Goal: Contribute content: Add original content to the website for others to see

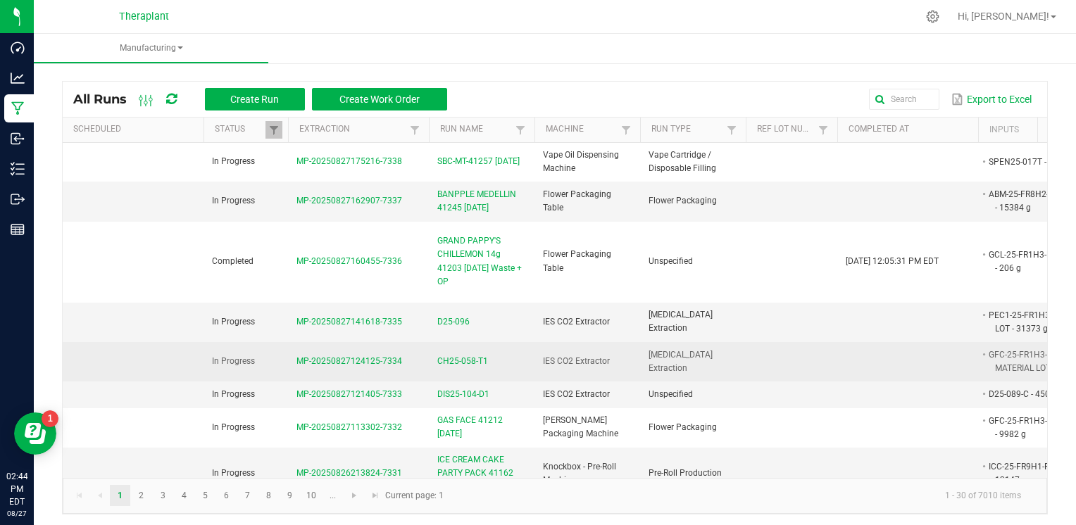
scroll to position [70, 0]
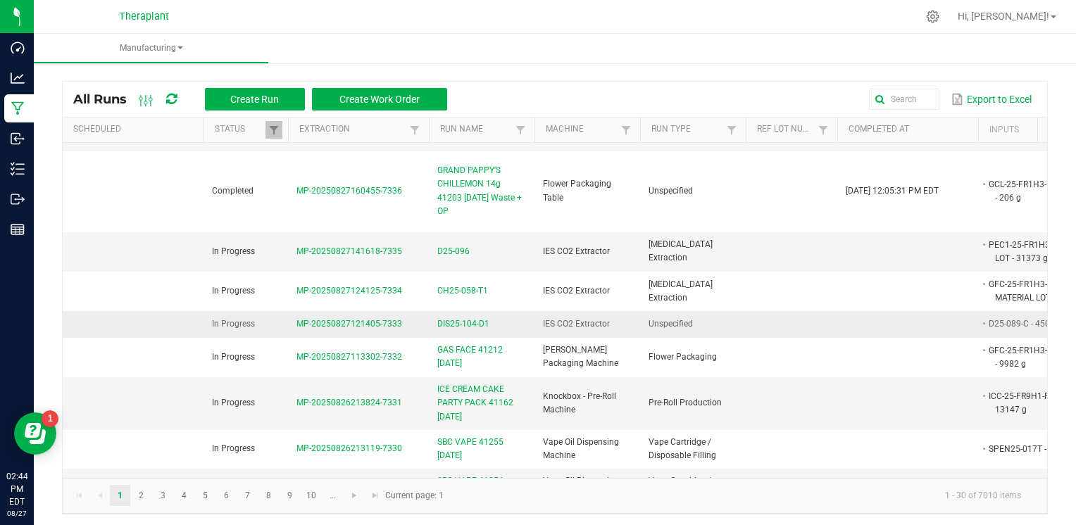
click at [476, 327] on span "DIS25-104-D1" at bounding box center [463, 323] width 52 height 13
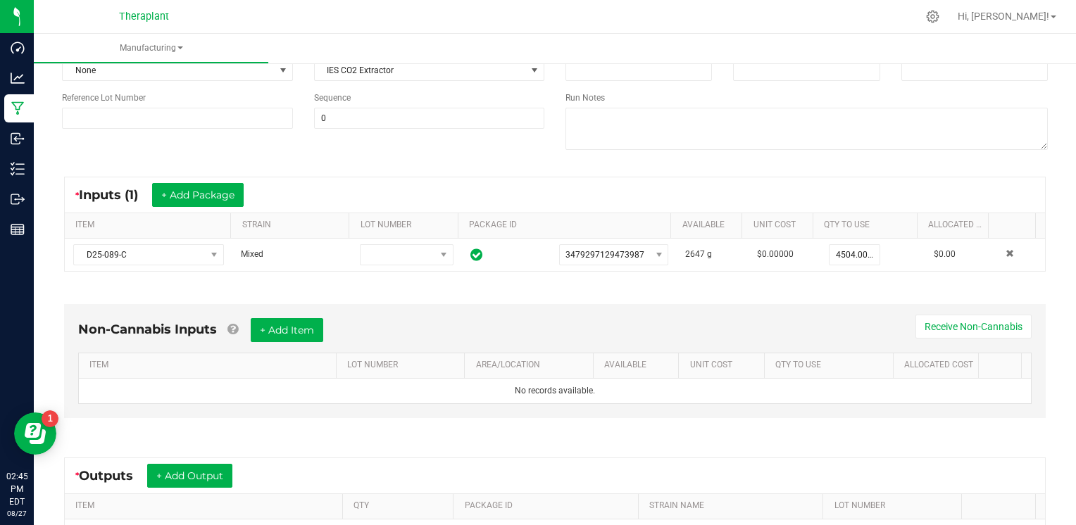
scroll to position [329, 0]
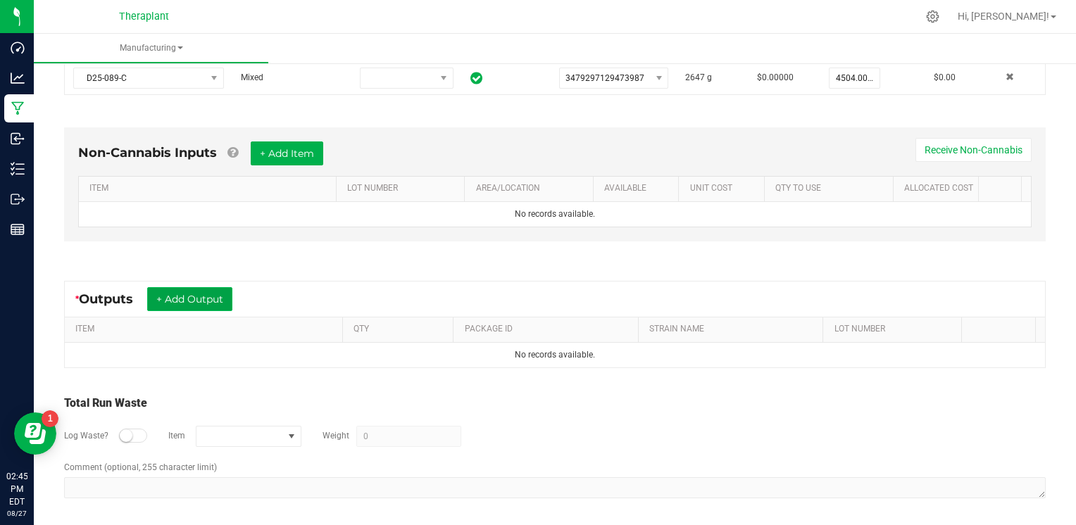
click at [191, 294] on button "+ Add Output" at bounding box center [189, 299] width 85 height 24
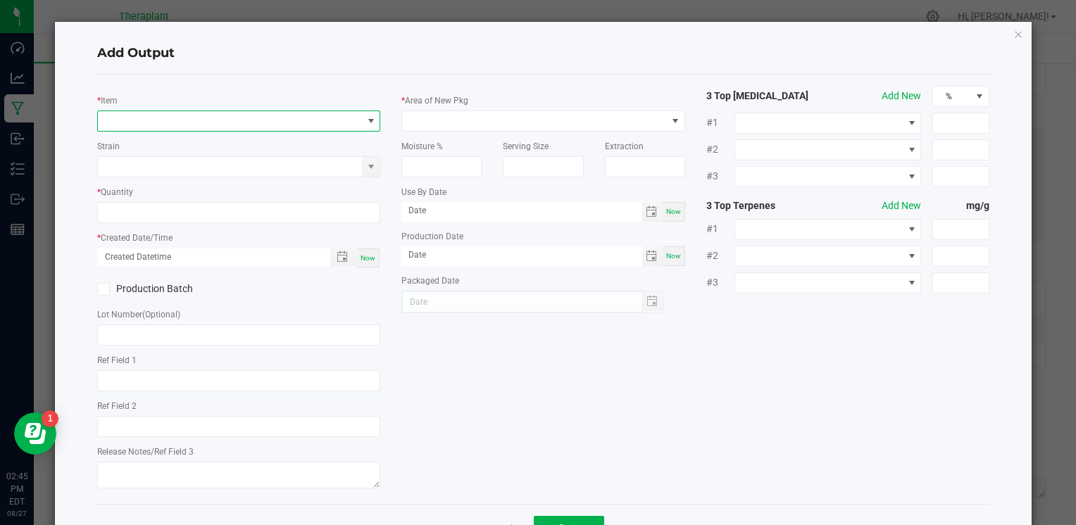
click at [232, 117] on span "NO DATA FOUND" at bounding box center [230, 121] width 264 height 20
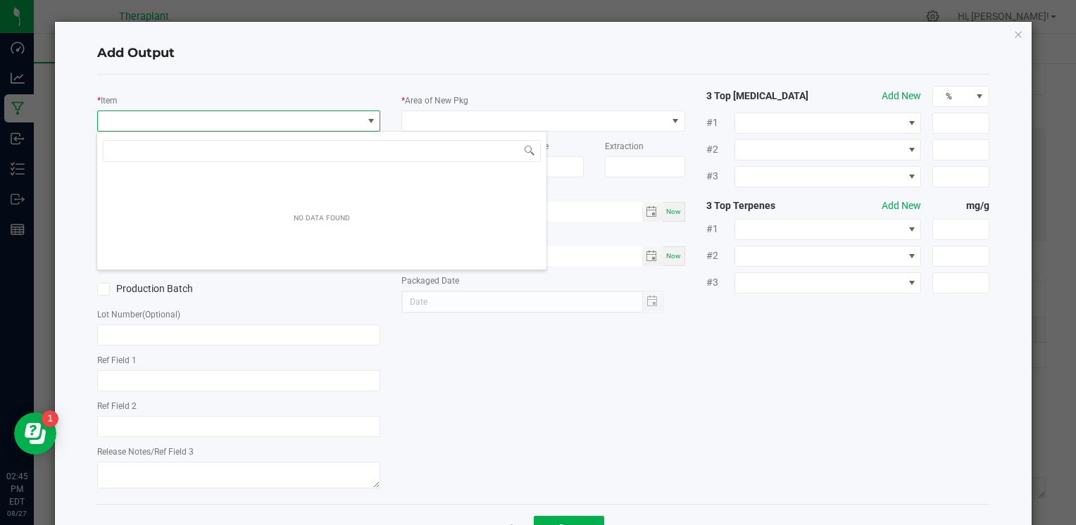
scroll to position [20, 280]
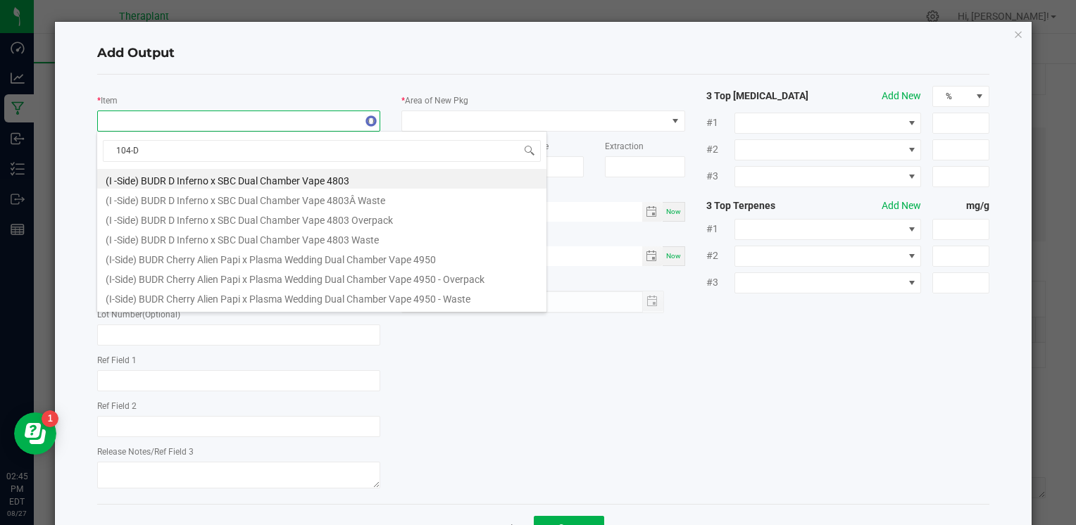
type input "104-D1"
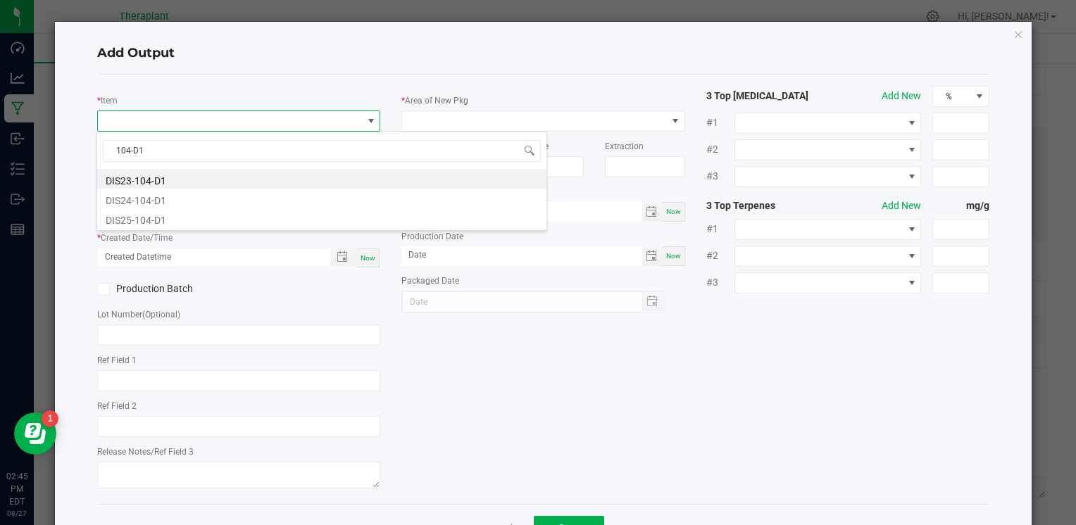
click at [155, 220] on li "DIS25-104-D1" at bounding box center [321, 218] width 449 height 20
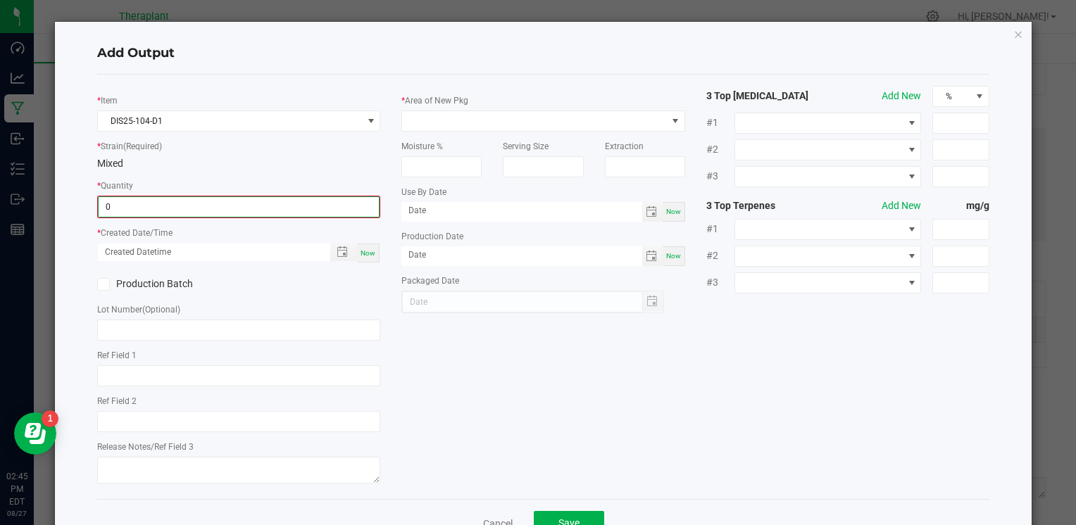
click at [167, 212] on input "0" at bounding box center [239, 207] width 280 height 20
type input "3351.0000 g"
click at [376, 248] on div "Now" at bounding box center [238, 251] width 283 height 20
click at [368, 248] on span "Now" at bounding box center [367, 252] width 15 height 8
type input "[DATE] 2:45 PM"
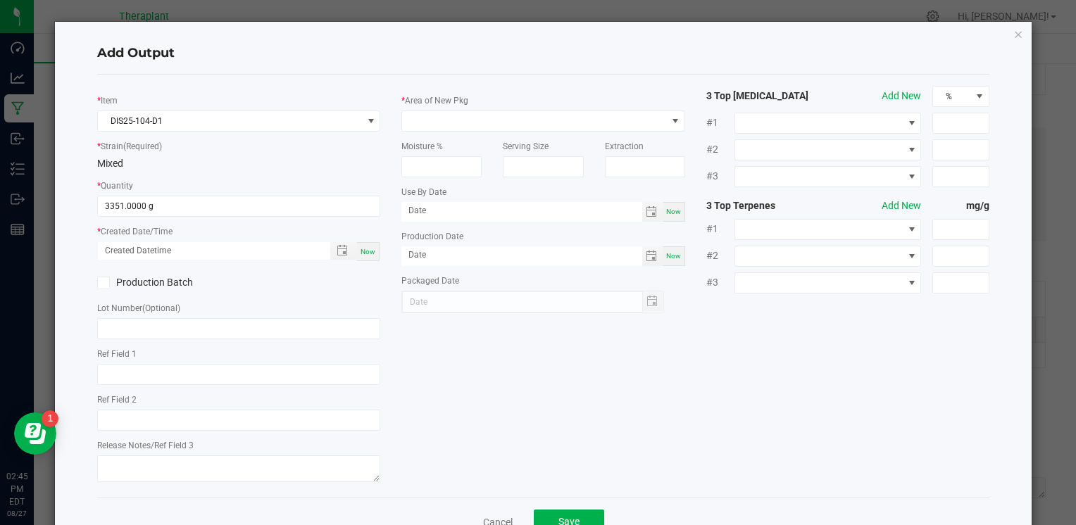
type input "[DATE]"
click at [513, 123] on span at bounding box center [534, 121] width 264 height 20
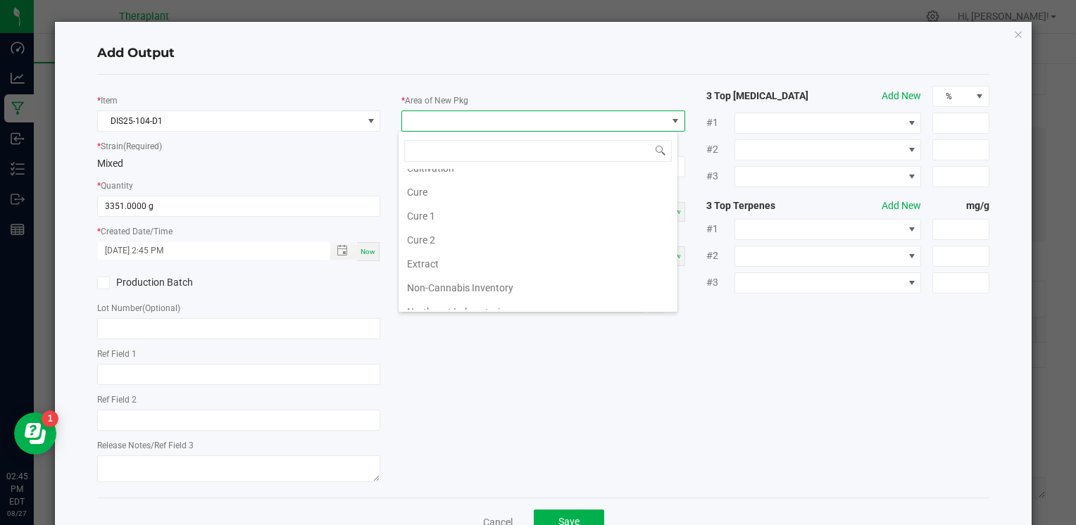
scroll to position [261, 0]
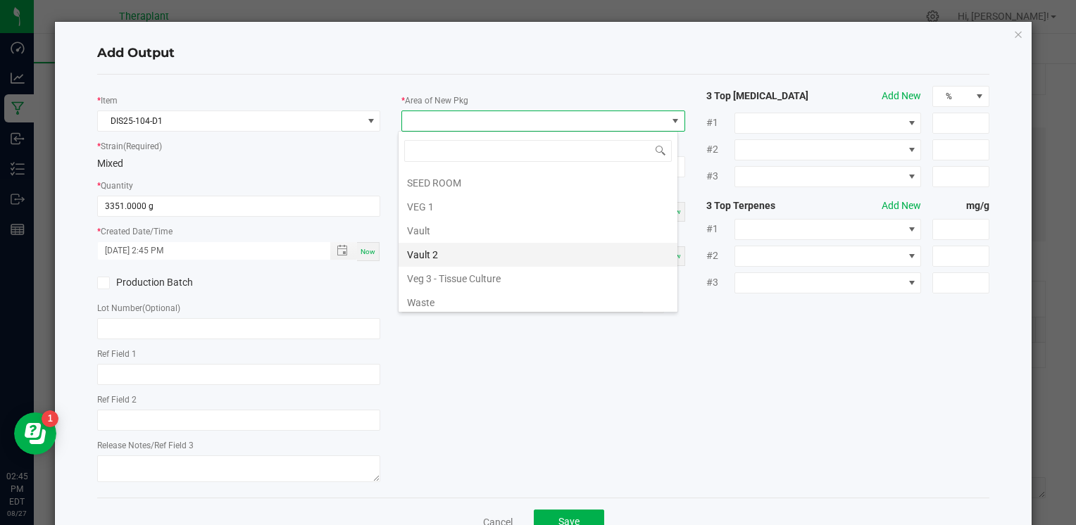
click at [450, 252] on li "Vault 2" at bounding box center [537, 255] width 279 height 24
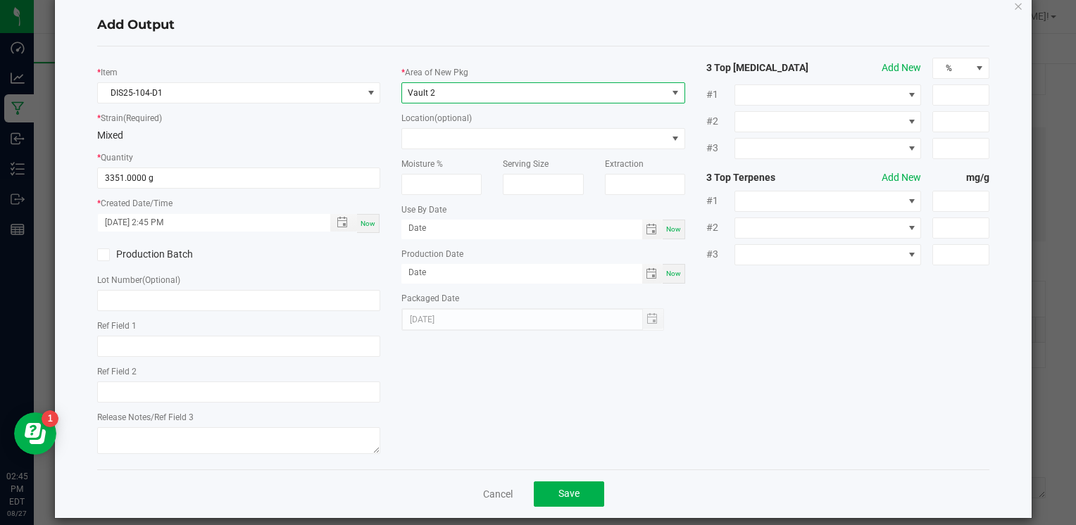
scroll to position [43, 0]
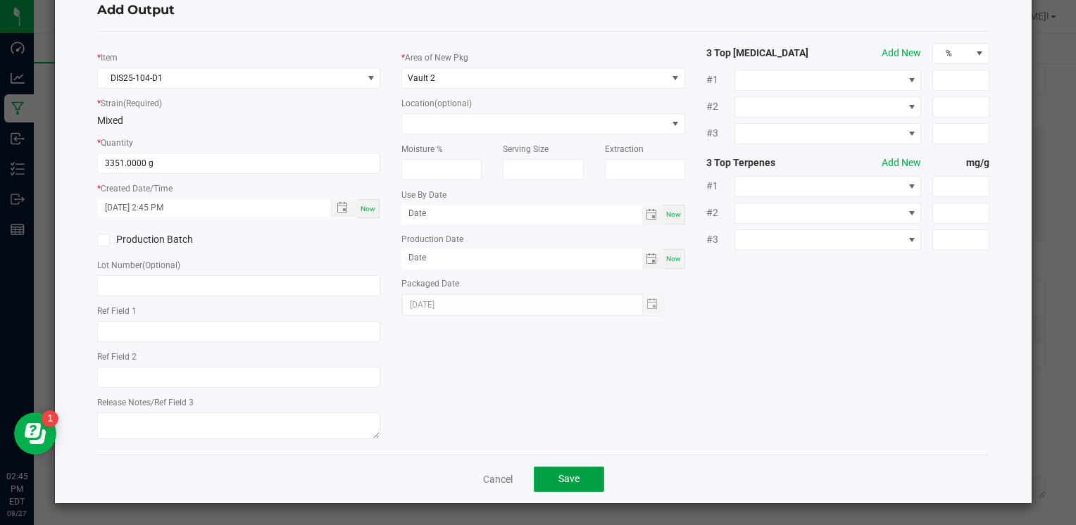
click at [572, 483] on span "Save" at bounding box center [568, 478] width 21 height 11
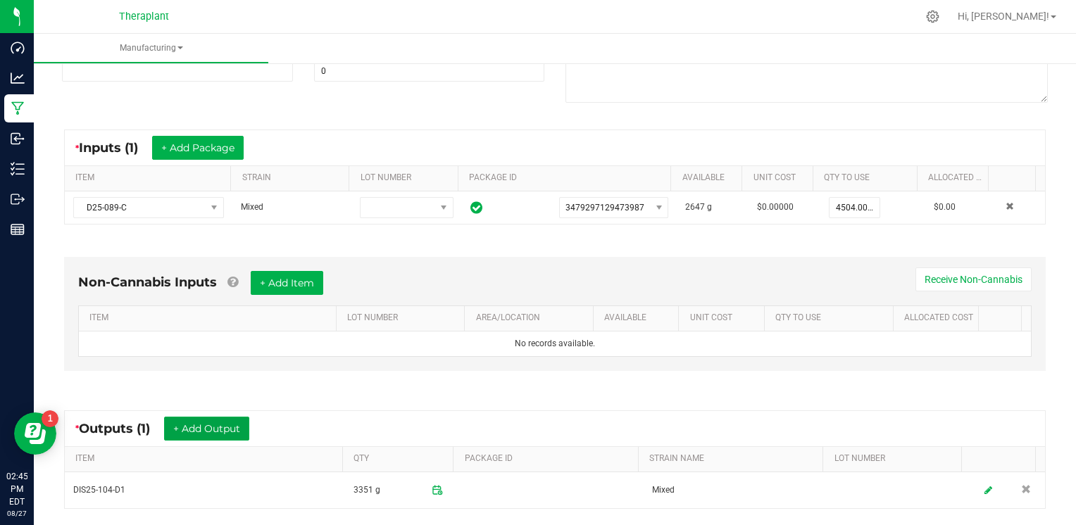
scroll to position [0, 0]
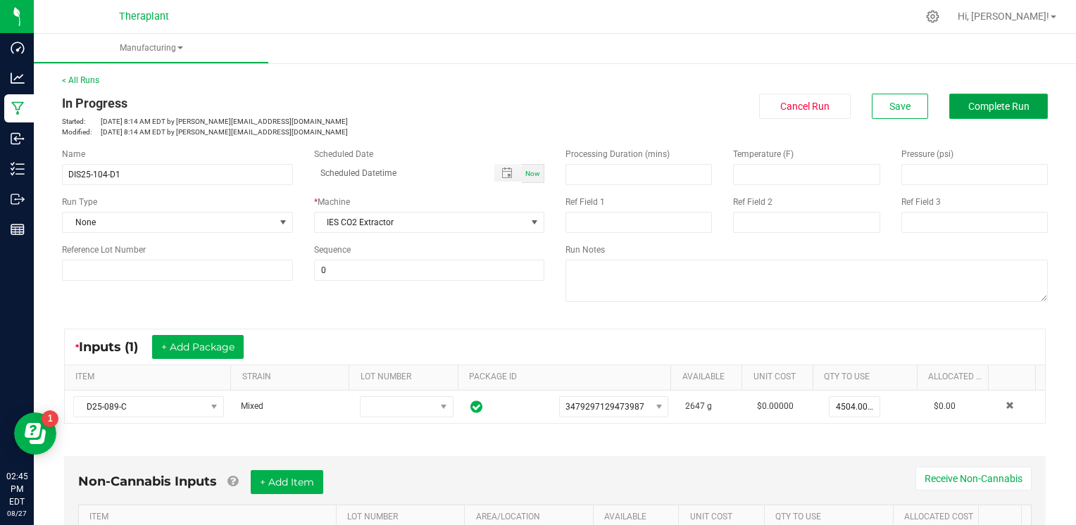
click at [1025, 108] on button "Complete Run" at bounding box center [998, 106] width 99 height 25
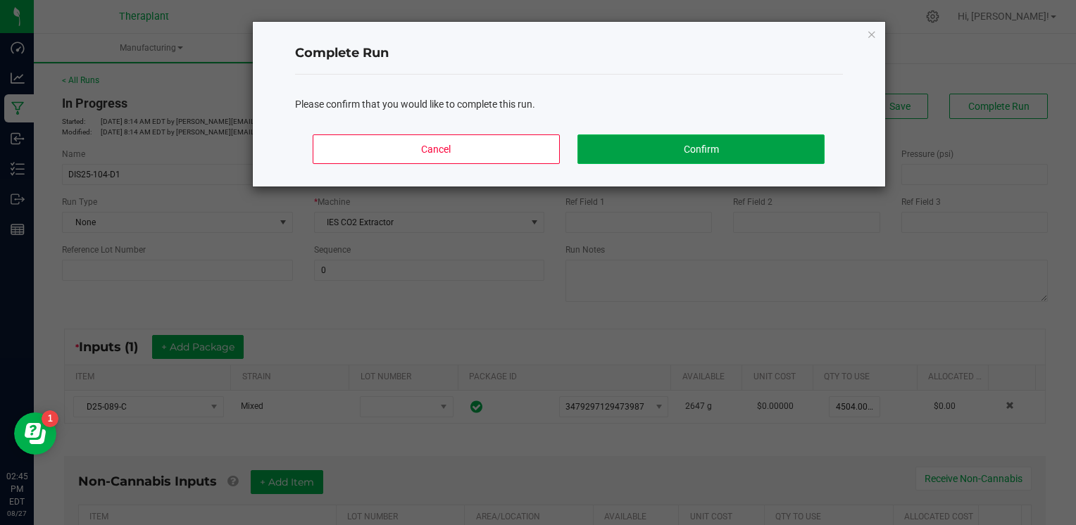
click at [626, 153] on button "Confirm" at bounding box center [700, 149] width 246 height 30
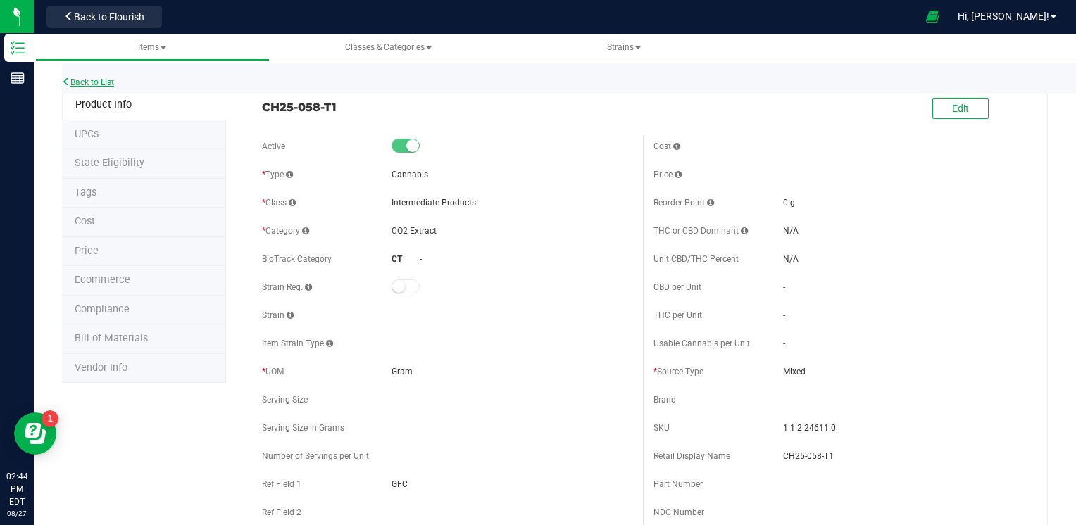
click at [96, 82] on link "Back to List" at bounding box center [88, 82] width 52 height 10
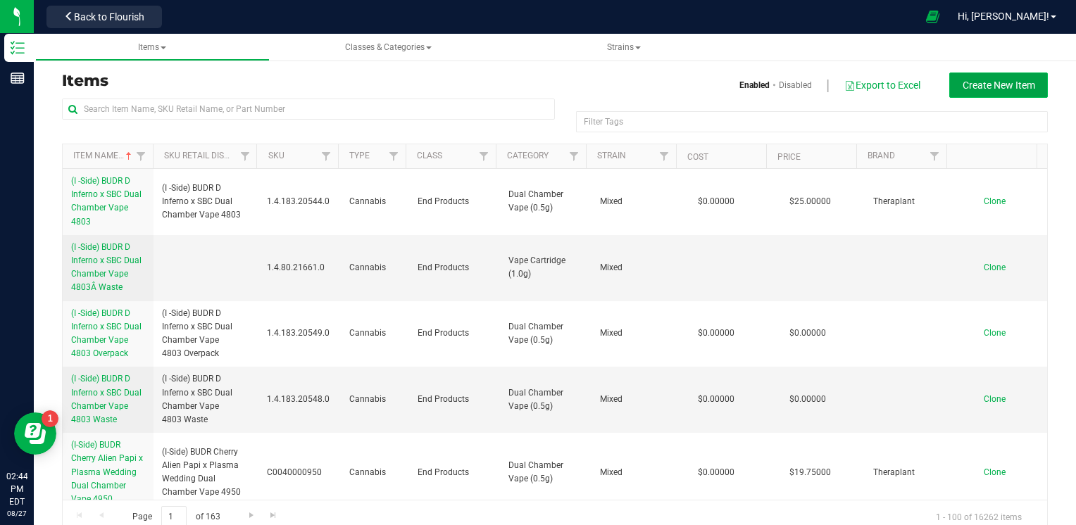
click at [1019, 87] on span "Create New Item" at bounding box center [998, 85] width 72 height 11
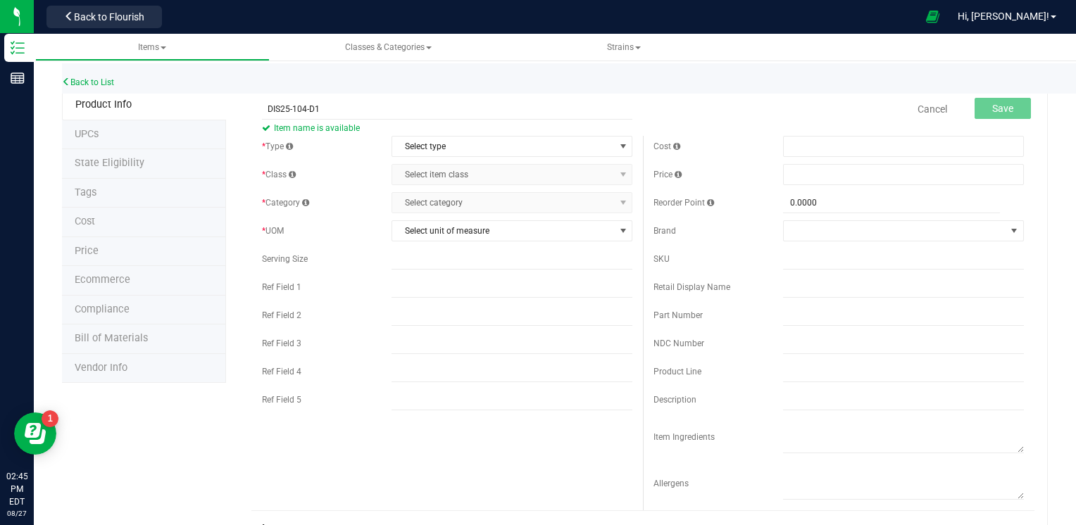
type input "DIS25-104-D1"
click at [443, 149] on span "Select type" at bounding box center [503, 147] width 222 height 20
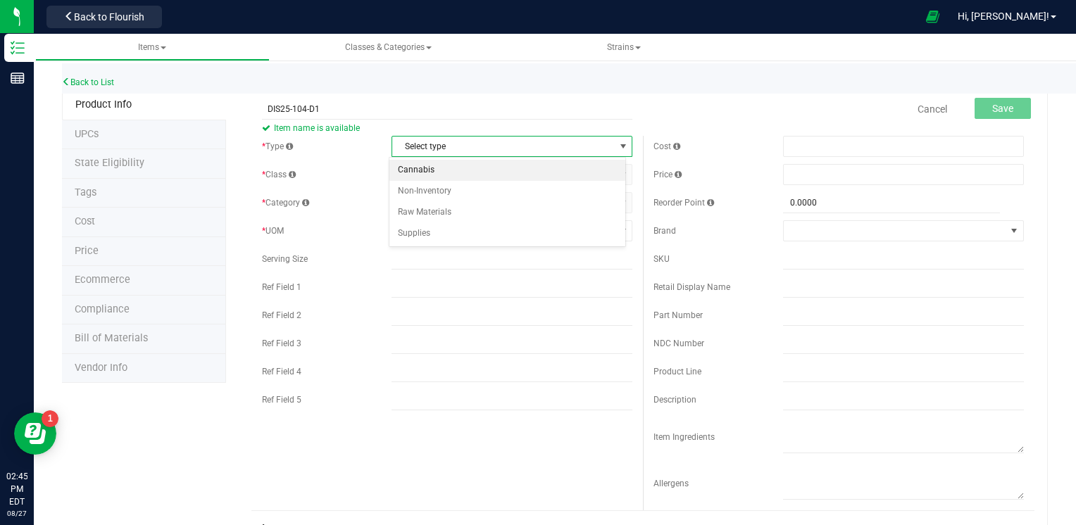
click at [443, 168] on li "Cannabis" at bounding box center [507, 170] width 236 height 21
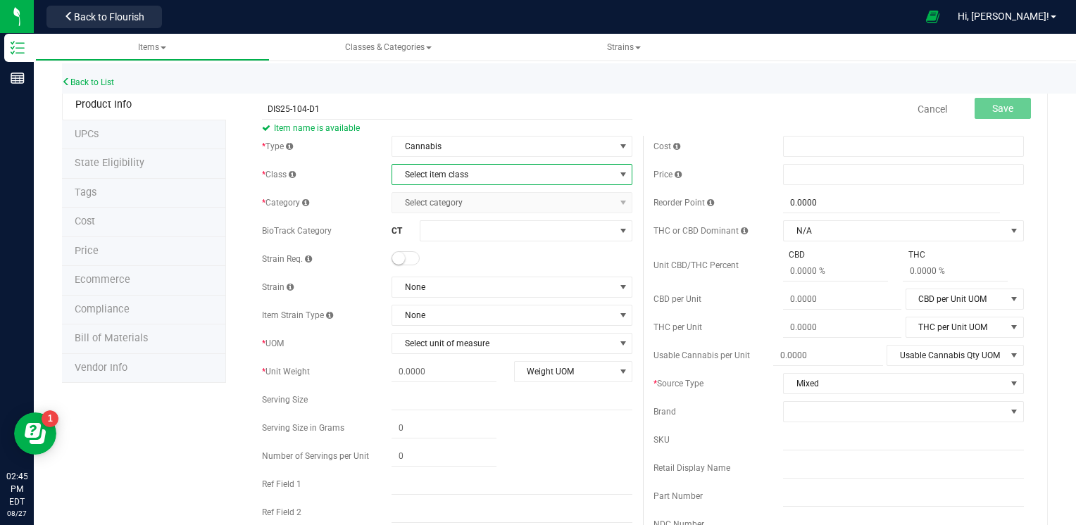
click at [442, 172] on span "Select item class" at bounding box center [503, 175] width 222 height 20
click at [441, 236] on li "Intermediate Products" at bounding box center [507, 240] width 236 height 21
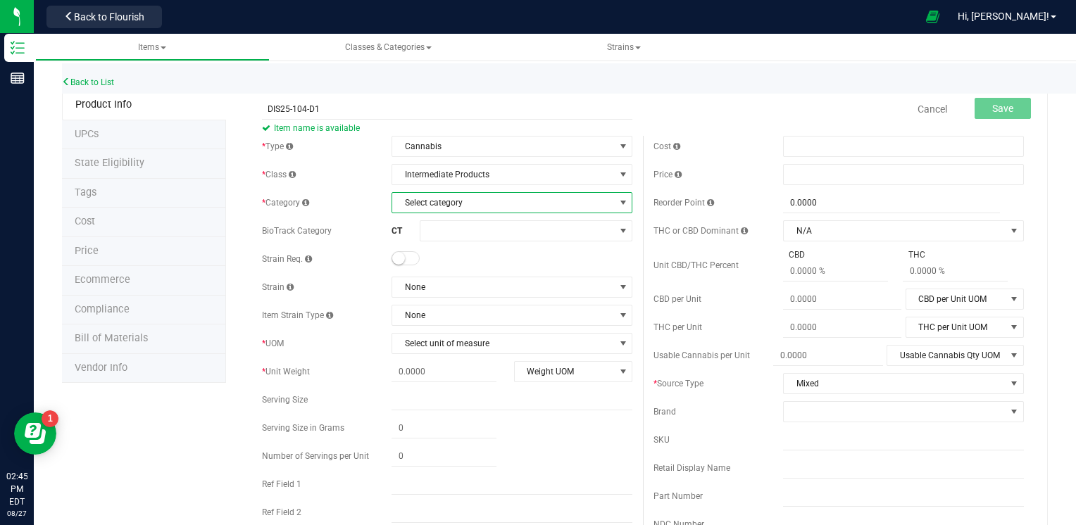
click at [440, 207] on span "Select category" at bounding box center [503, 203] width 222 height 20
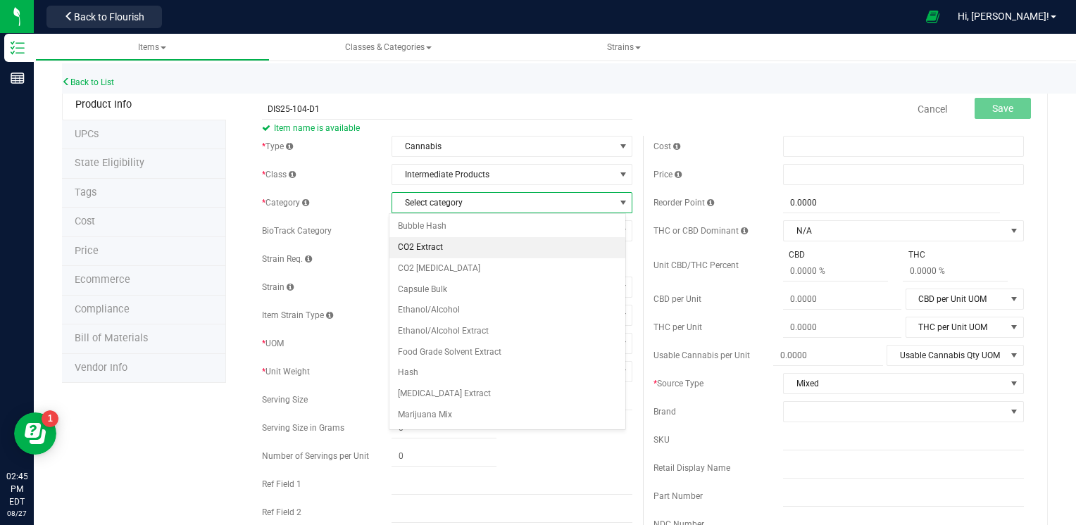
click at [440, 246] on li "CO2 Extract" at bounding box center [507, 247] width 236 height 21
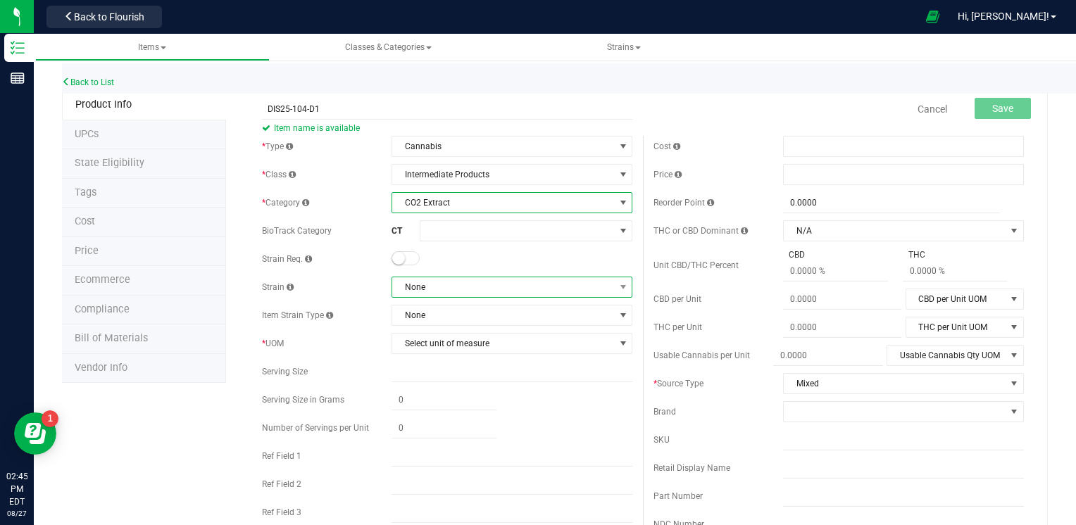
click at [447, 285] on span "None" at bounding box center [503, 287] width 222 height 20
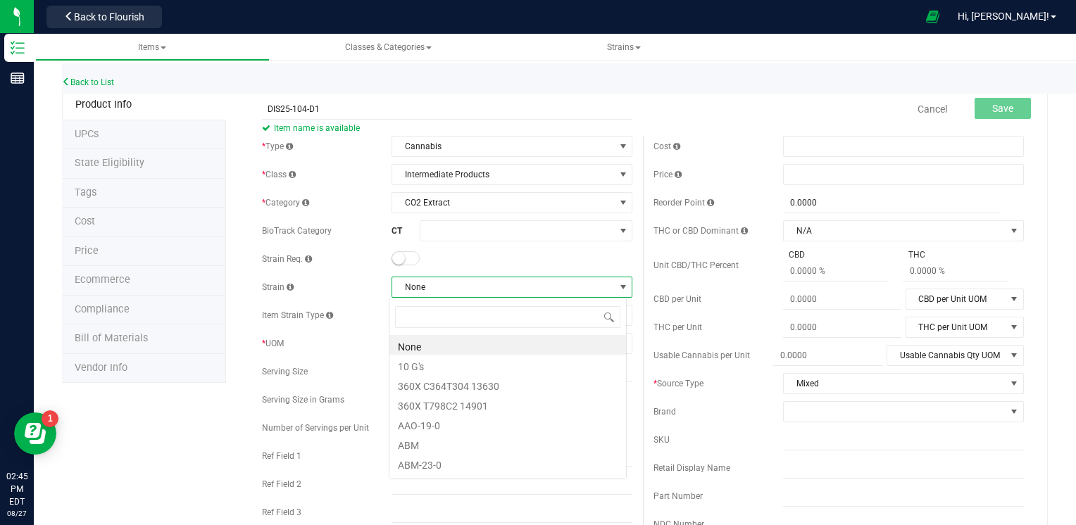
scroll to position [20, 237]
type input "MIX"
click at [432, 376] on div "MIX Extensive Hybrid Mix Mixed" at bounding box center [508, 338] width 238 height 80
click at [432, 368] on li "Mixed" at bounding box center [507, 365] width 236 height 20
click at [436, 343] on span "Select unit of measure" at bounding box center [503, 344] width 222 height 20
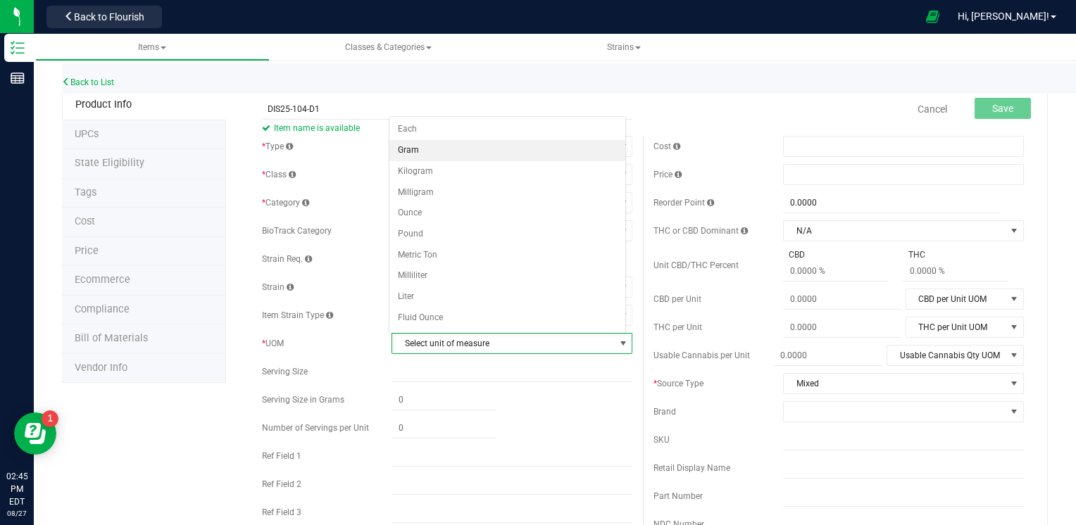
click at [428, 156] on li "Gram" at bounding box center [507, 150] width 236 height 21
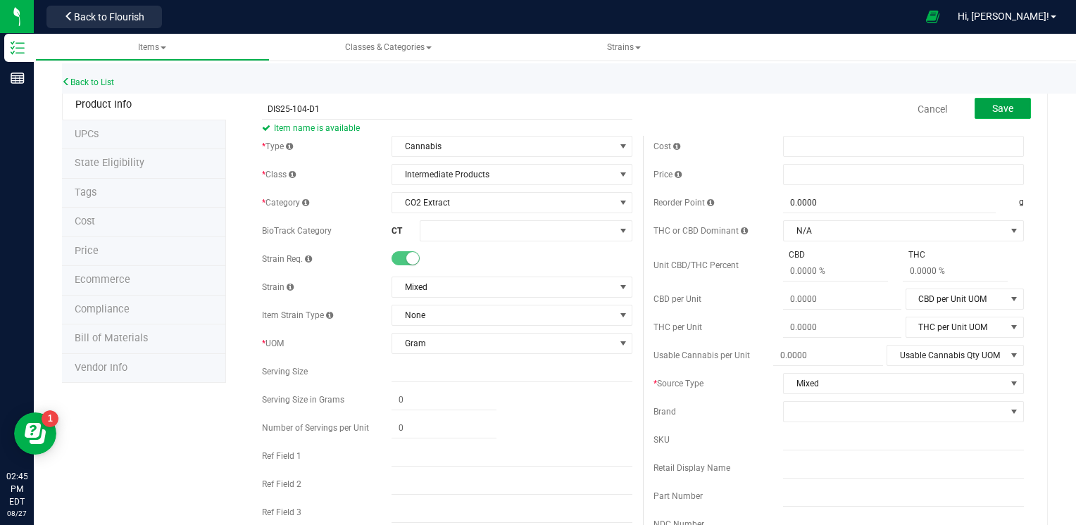
click at [997, 108] on span "Save" at bounding box center [1002, 108] width 21 height 11
